Goal: Transaction & Acquisition: Book appointment/travel/reservation

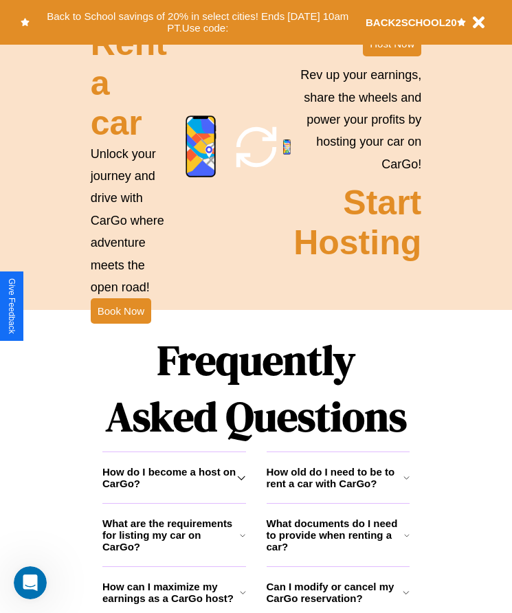
scroll to position [1542, 0]
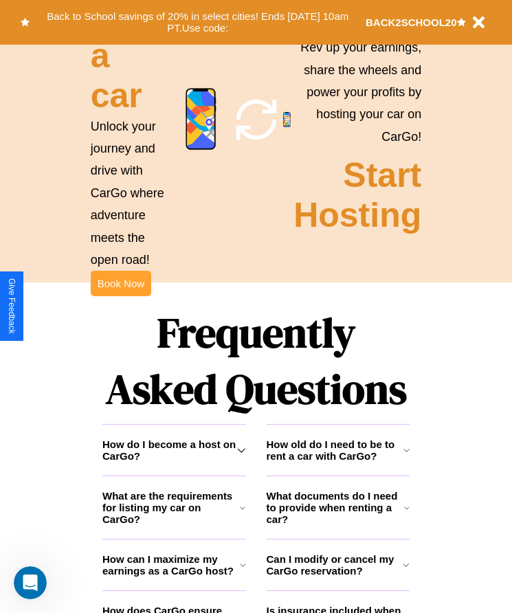
click at [120, 296] on button "Book Now" at bounding box center [121, 283] width 60 height 25
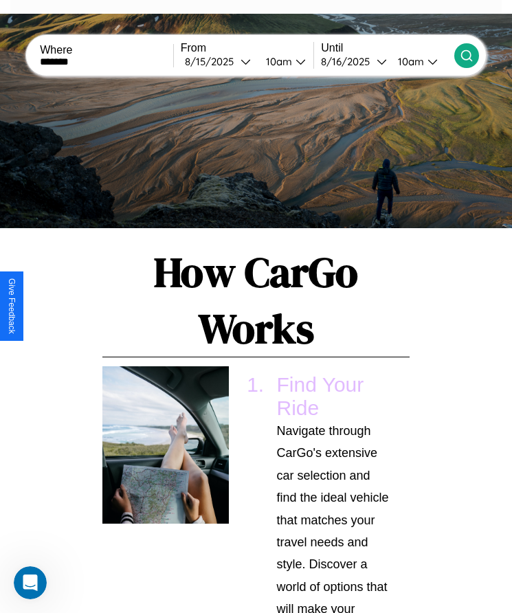
type input "*******"
click at [466, 55] on icon at bounding box center [466, 56] width 14 height 14
